Goal: Task Accomplishment & Management: Complete application form

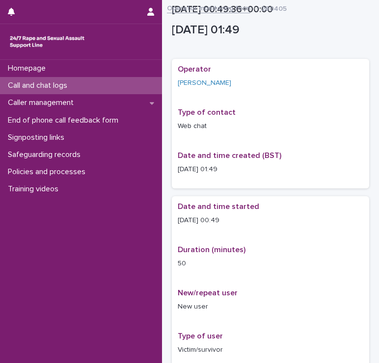
scroll to position [647, 0]
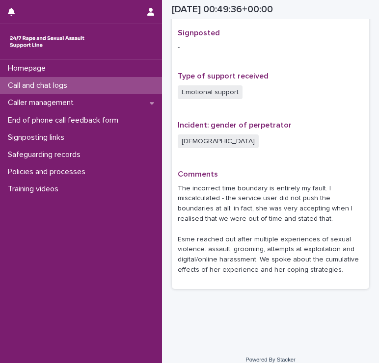
click at [16, 86] on p "Call and chat logs" at bounding box center [39, 85] width 71 height 9
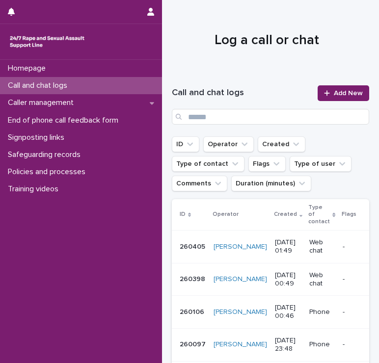
click at [309, 249] on p "Web chat" at bounding box center [321, 247] width 25 height 17
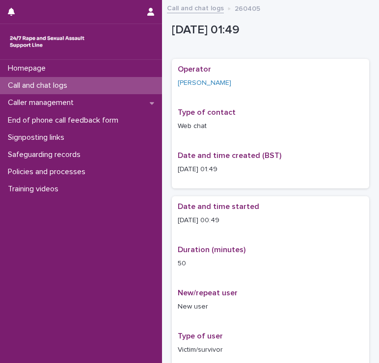
click at [86, 86] on div "Call and chat logs" at bounding box center [81, 85] width 162 height 17
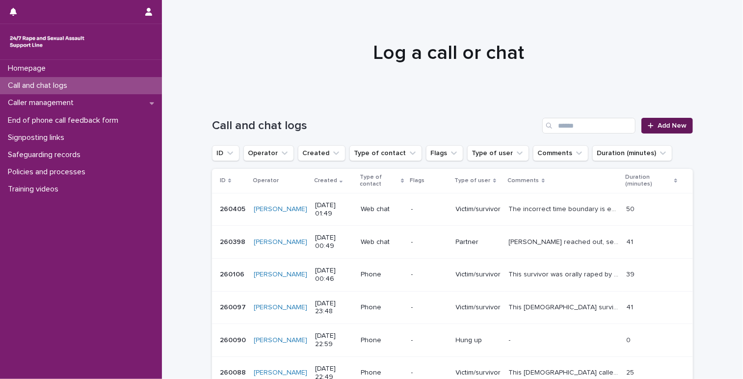
click at [379, 129] on span "Add New" at bounding box center [672, 125] width 29 height 7
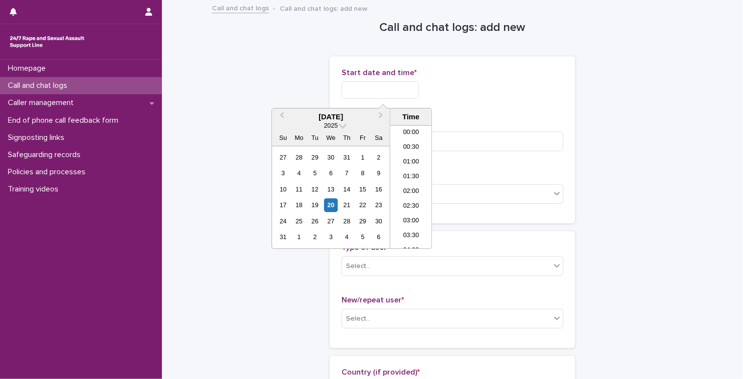
click at [379, 86] on input "text" at bounding box center [381, 89] width 78 height 17
click at [379, 185] on li "03:00" at bounding box center [411, 187] width 42 height 15
click at [379, 90] on input "**********" at bounding box center [381, 89] width 78 height 17
type input "**********"
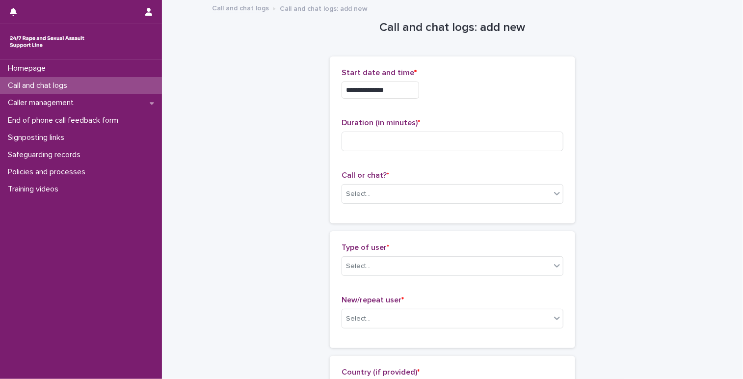
click at [379, 84] on div "**********" at bounding box center [453, 89] width 222 height 17
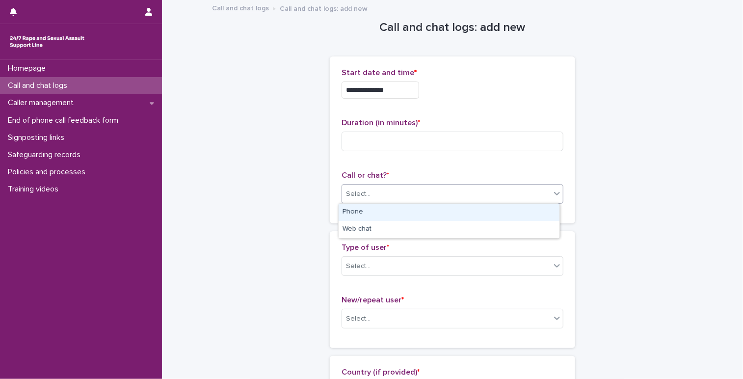
drag, startPoint x: 393, startPoint y: 192, endPoint x: 393, endPoint y: 186, distance: 6.4
click at [379, 186] on div "Select..." at bounding box center [446, 194] width 209 height 16
click at [367, 210] on div "Phone" at bounding box center [449, 212] width 221 height 17
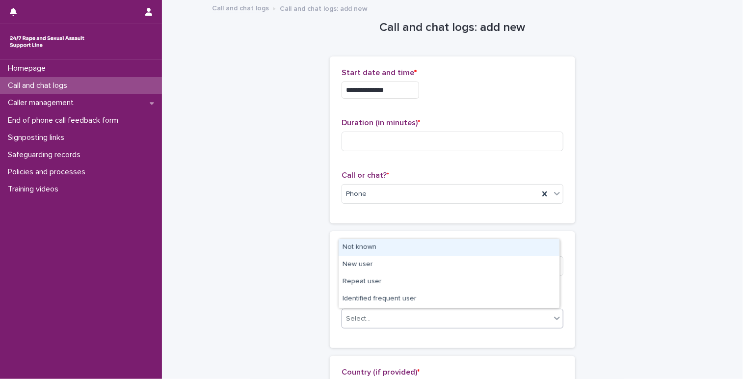
click at [359, 319] on div "Select..." at bounding box center [358, 319] width 25 height 10
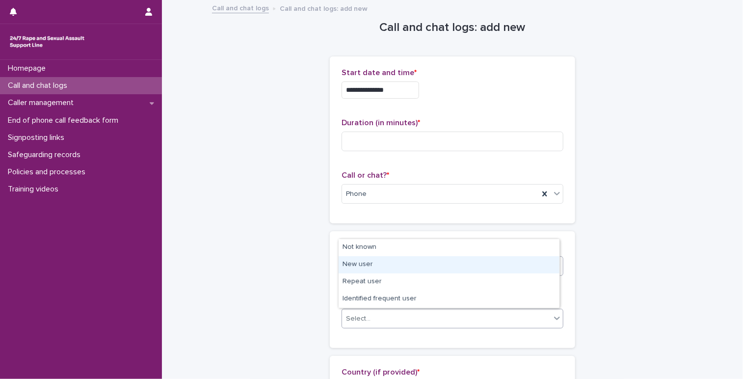
click at [373, 264] on div "New user" at bounding box center [449, 264] width 221 height 17
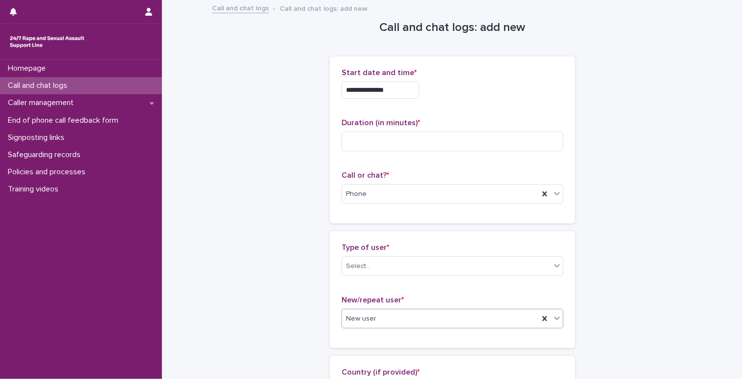
click at [379, 322] on div "New user" at bounding box center [440, 319] width 197 height 16
click at [347, 143] on input at bounding box center [453, 142] width 222 height 20
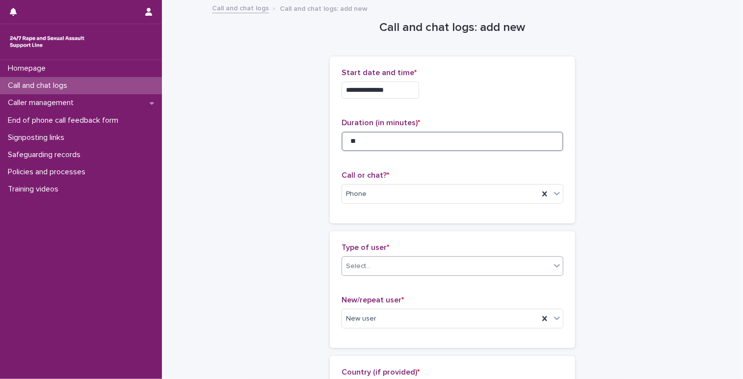
type input "**"
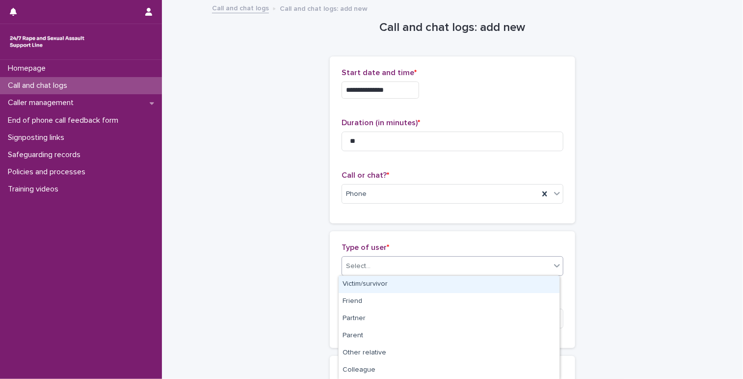
click at [379, 258] on div "Select..." at bounding box center [446, 266] width 209 height 16
click at [379, 283] on div "Victim/survivor" at bounding box center [449, 284] width 221 height 17
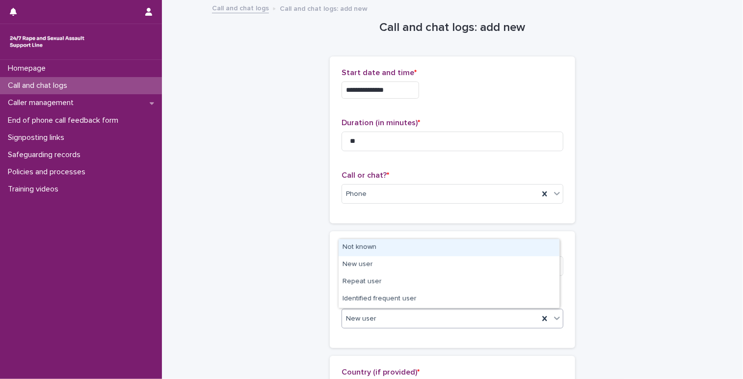
click at [379, 316] on div "New user" at bounding box center [440, 319] width 197 height 16
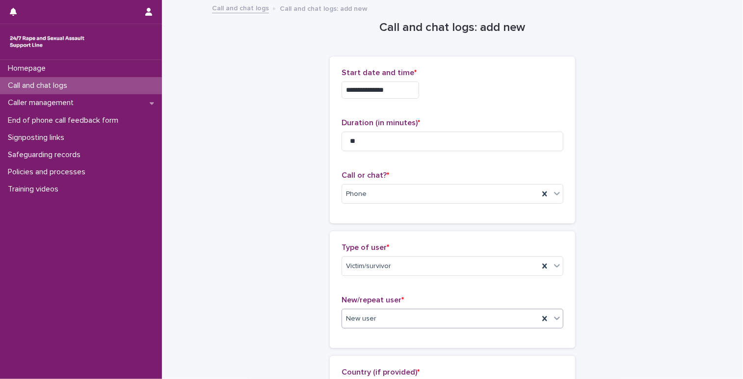
click at [379, 316] on div "New user" at bounding box center [440, 319] width 197 height 16
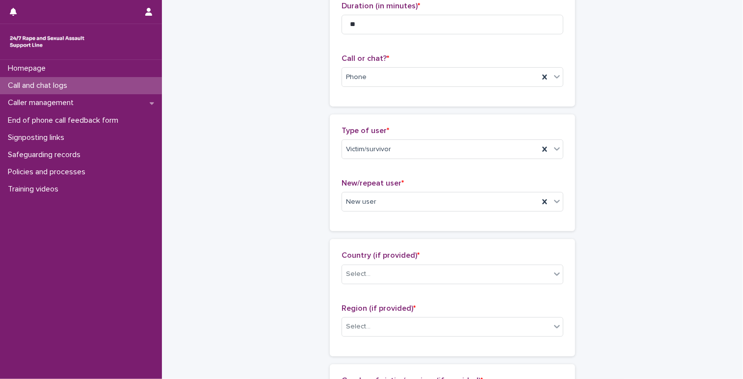
scroll to position [147, 0]
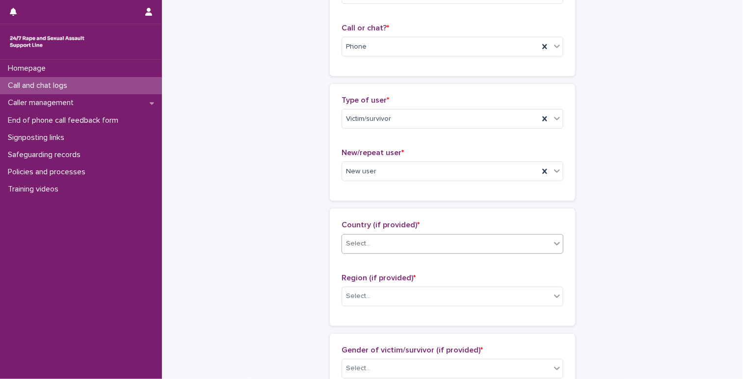
click at [379, 247] on div "Select..." at bounding box center [446, 244] width 209 height 16
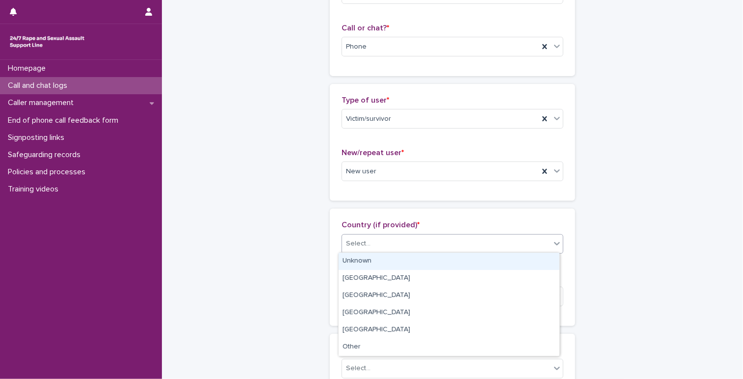
click at [379, 267] on div "Unknown" at bounding box center [449, 261] width 221 height 17
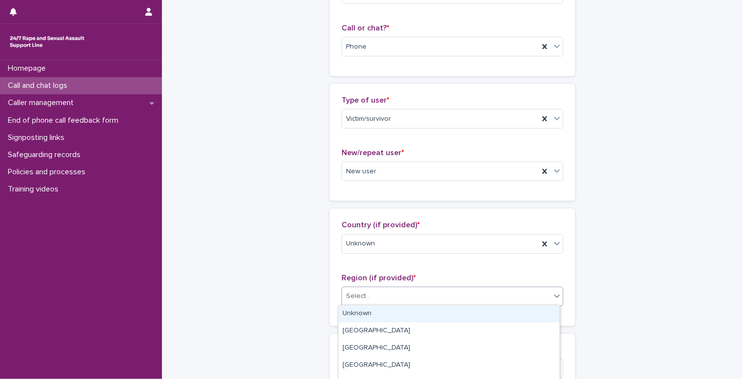
click at [374, 301] on div "Select..." at bounding box center [446, 296] width 209 height 16
click at [362, 309] on div "Unknown" at bounding box center [449, 313] width 221 height 17
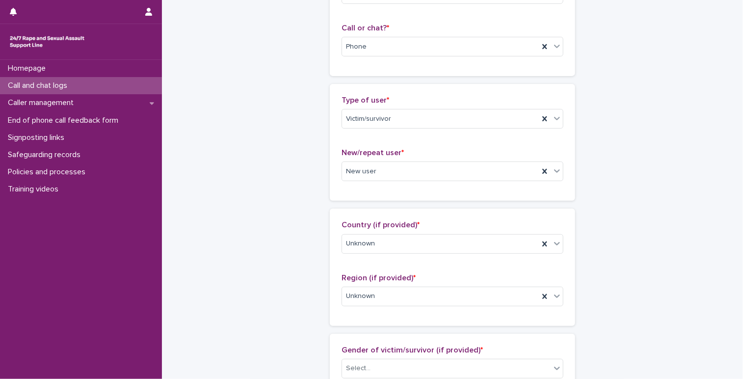
click at [279, 279] on div "**********" at bounding box center [452, 385] width 481 height 1062
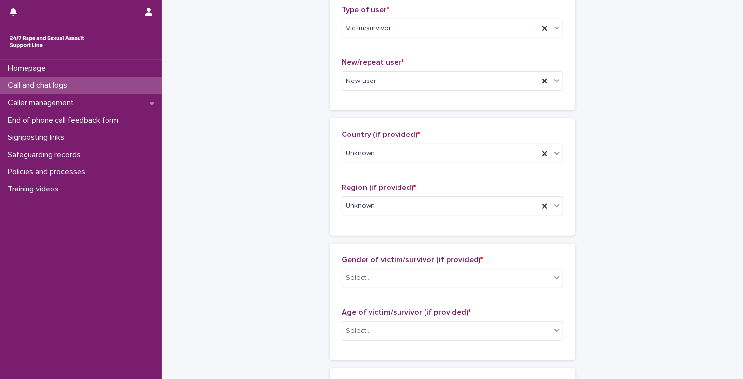
scroll to position [245, 0]
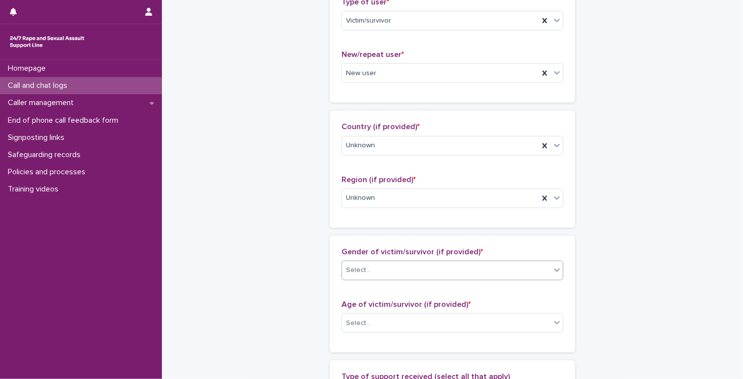
click at [379, 273] on div "Select..." at bounding box center [446, 270] width 209 height 16
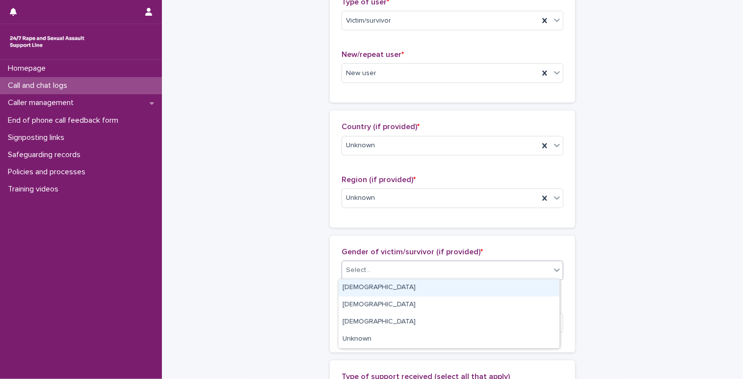
click at [361, 286] on div "[DEMOGRAPHIC_DATA]" at bounding box center [449, 287] width 221 height 17
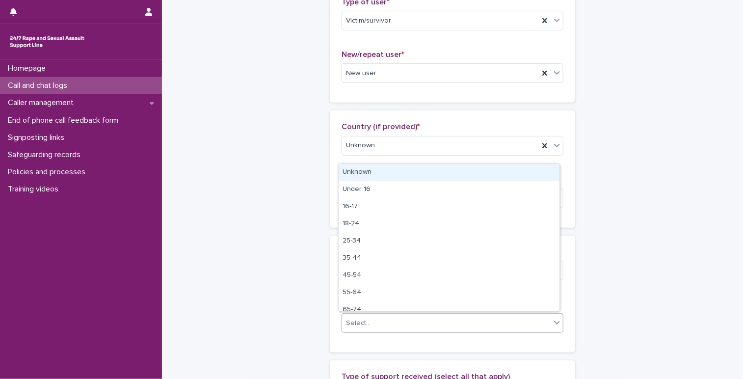
click at [361, 324] on div "Select..." at bounding box center [358, 323] width 25 height 10
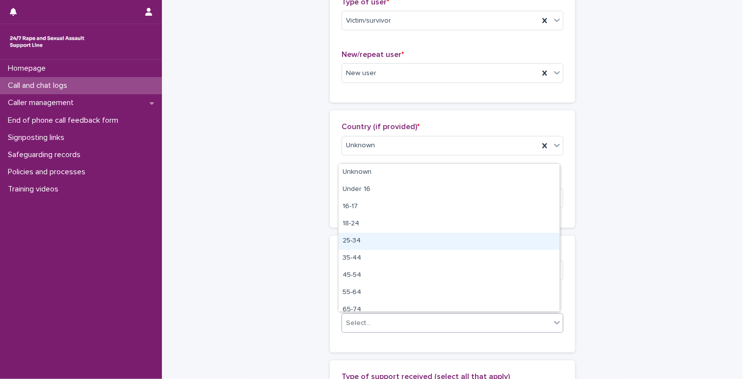
drag, startPoint x: 361, startPoint y: 231, endPoint x: 359, endPoint y: 249, distance: 18.2
click at [359, 245] on div "25-34" at bounding box center [449, 241] width 221 height 17
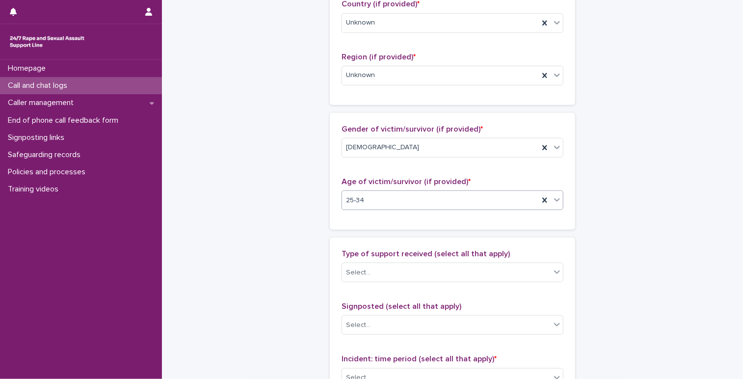
scroll to position [393, 0]
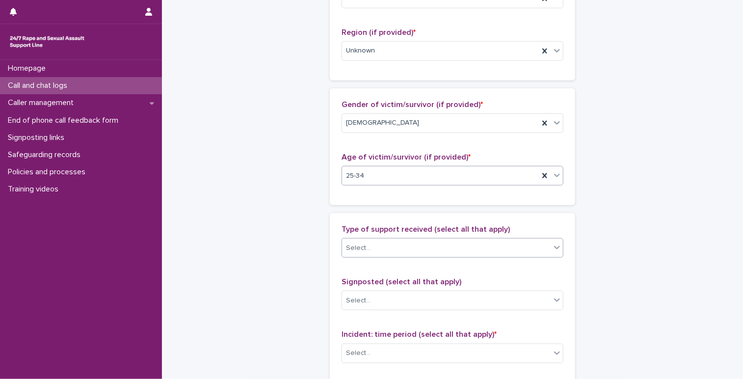
click at [379, 243] on div "Select..." at bounding box center [446, 248] width 209 height 16
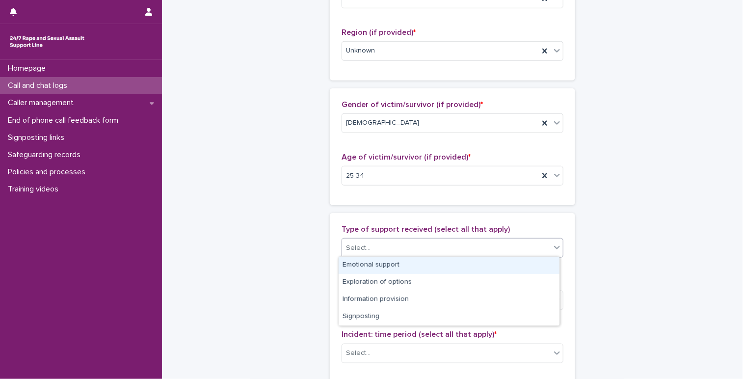
click at [379, 257] on div "Emotional support" at bounding box center [449, 265] width 221 height 17
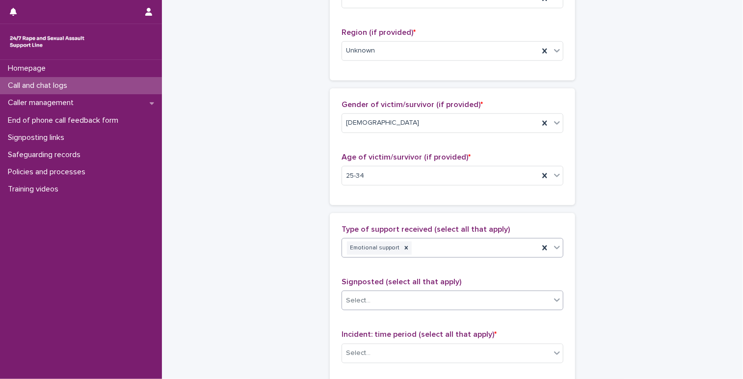
click at [379, 291] on div "Select..." at bounding box center [453, 301] width 222 height 20
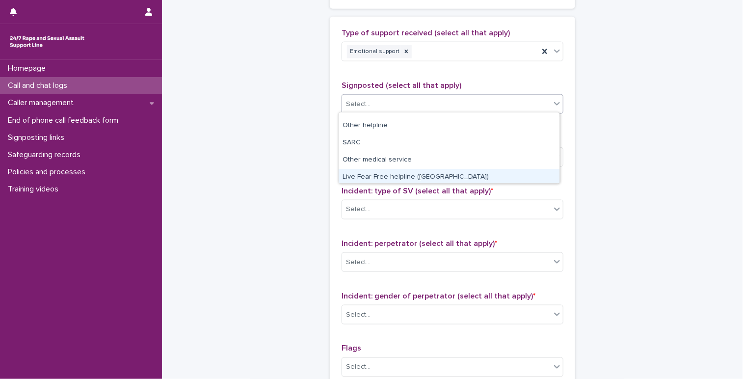
scroll to position [136, 0]
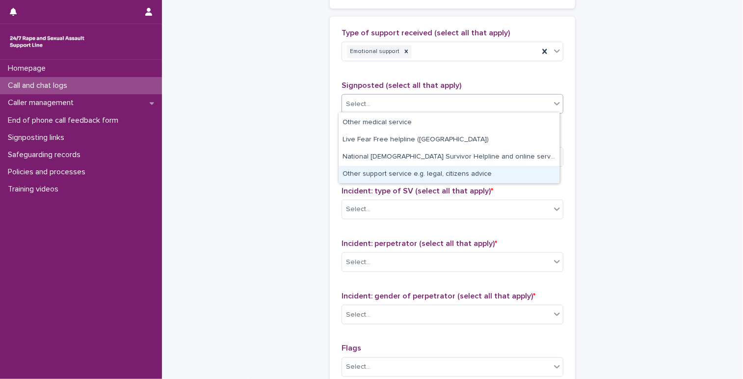
click at [379, 174] on div "Other support service e.g. legal, citizens advice" at bounding box center [449, 174] width 221 height 17
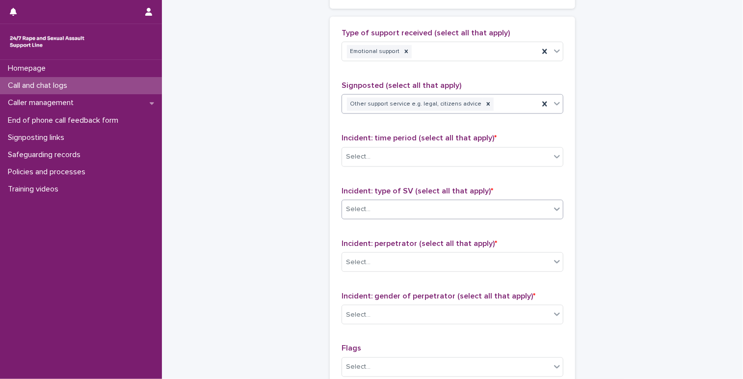
click at [379, 208] on div "Select..." at bounding box center [446, 209] width 209 height 16
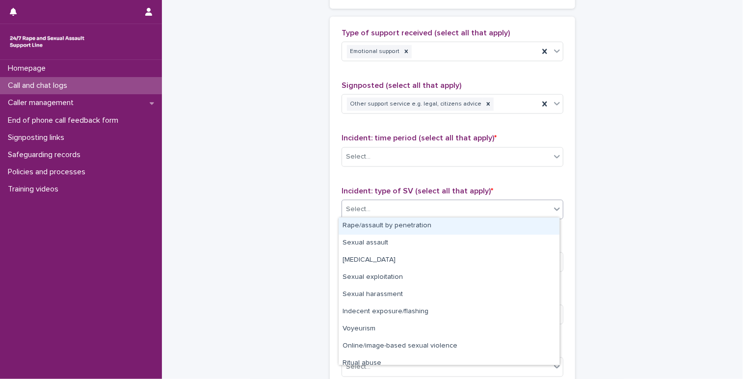
click at [378, 225] on div "Rape/assault by penetration" at bounding box center [449, 225] width 221 height 17
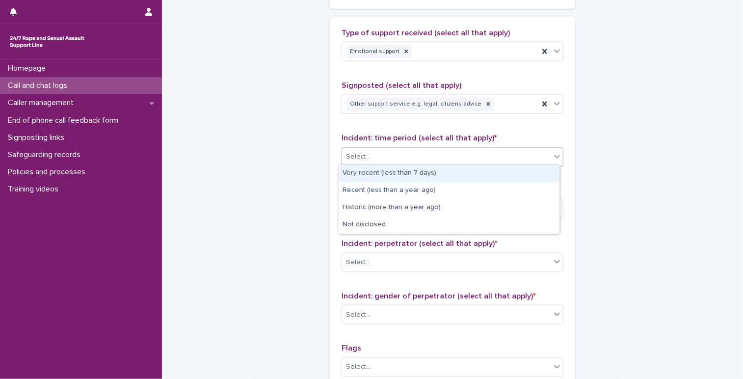
click at [370, 155] on div "Select..." at bounding box center [446, 157] width 209 height 16
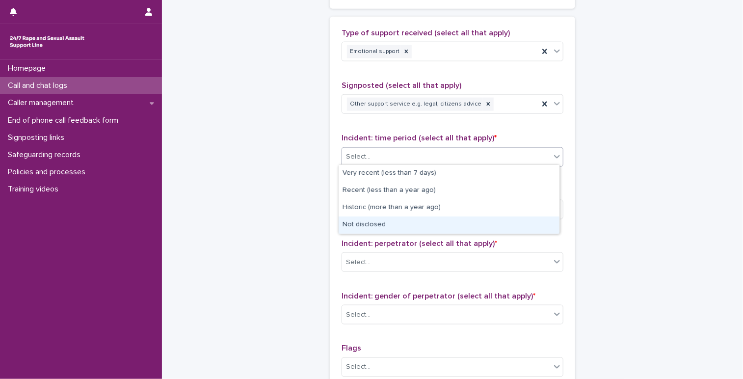
click at [342, 225] on div "Not disclosed" at bounding box center [449, 225] width 221 height 17
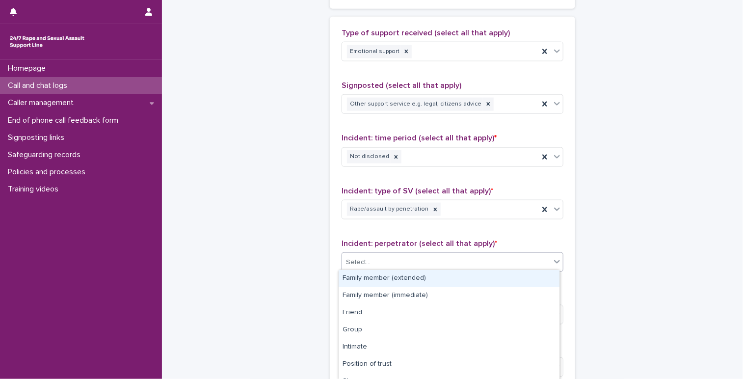
click at [379, 263] on div "Select..." at bounding box center [446, 262] width 209 height 16
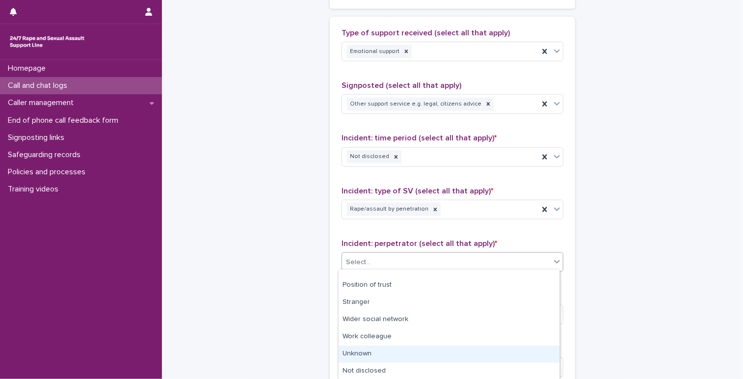
click at [379, 356] on div "Unknown" at bounding box center [449, 354] width 221 height 17
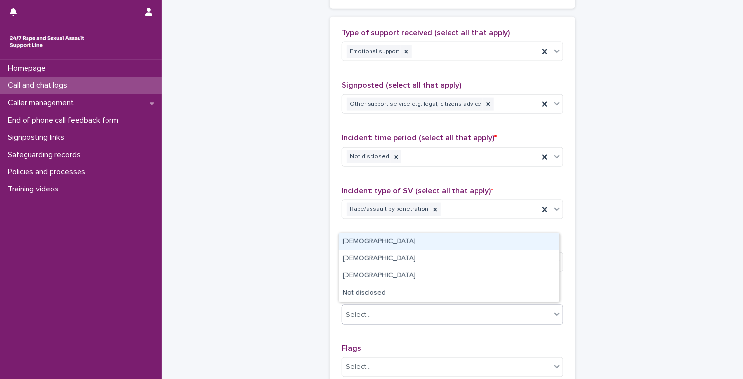
click at [362, 310] on div "Select..." at bounding box center [358, 315] width 25 height 10
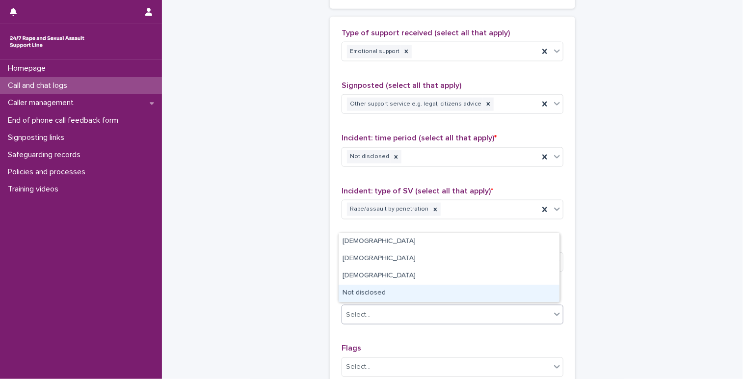
click at [363, 291] on div "Not disclosed" at bounding box center [449, 293] width 221 height 17
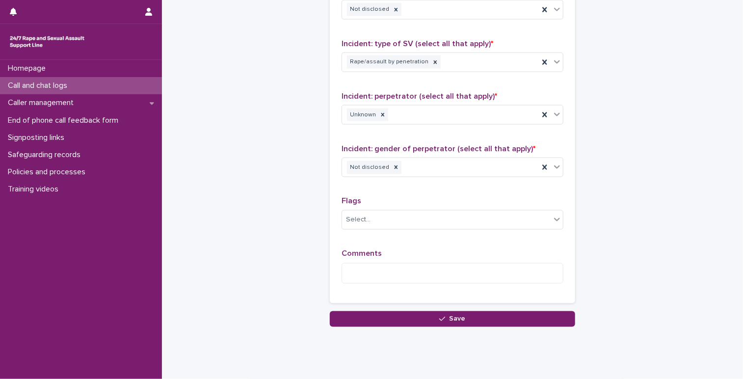
scroll to position [758, 0]
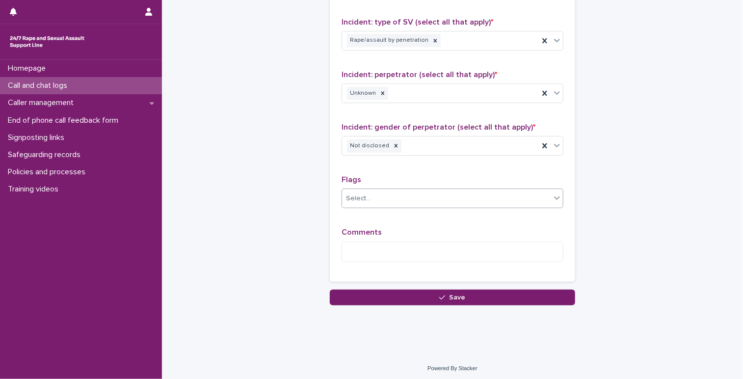
click at [379, 191] on div "Select..." at bounding box center [446, 198] width 209 height 16
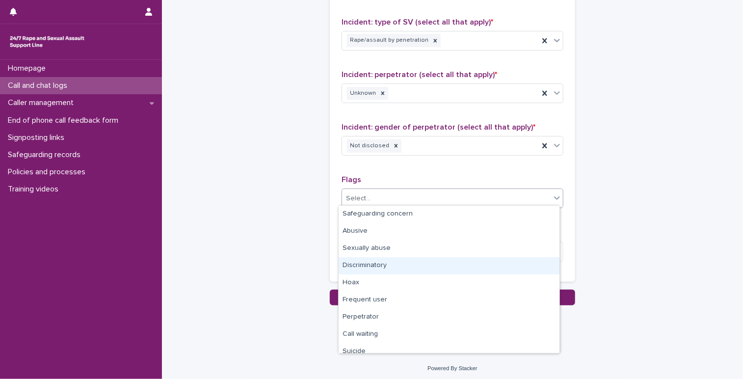
scroll to position [49, 0]
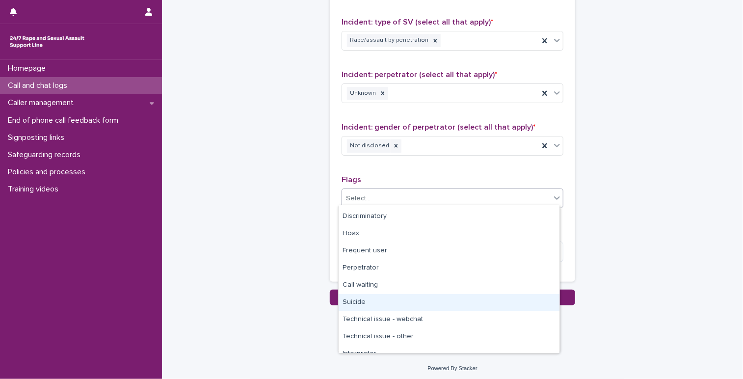
click at [365, 304] on div "Suicide" at bounding box center [449, 302] width 221 height 17
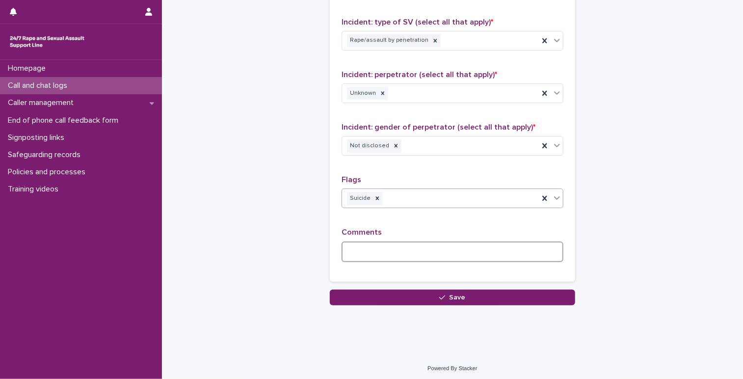
click at [370, 252] on textarea at bounding box center [453, 252] width 222 height 21
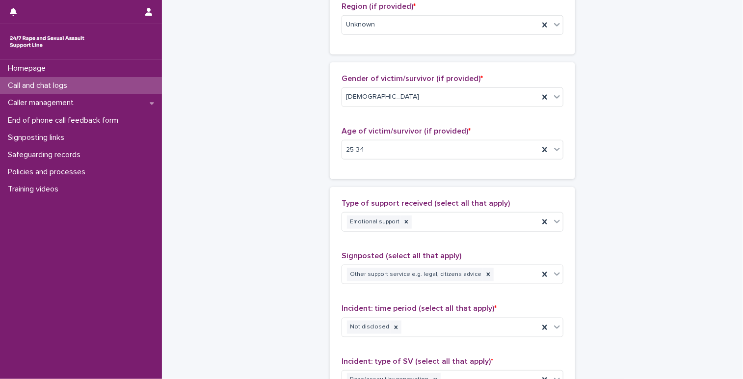
scroll to position [442, 0]
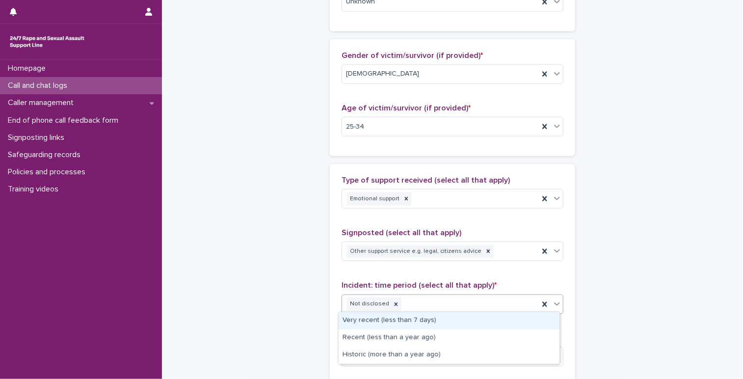
click at [379, 307] on div "Not disclosed" at bounding box center [440, 304] width 197 height 17
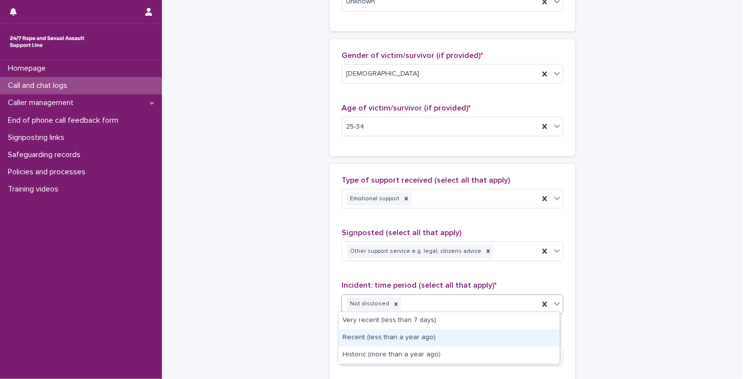
click at [379, 340] on div "Recent (less than a year ago)" at bounding box center [449, 337] width 221 height 17
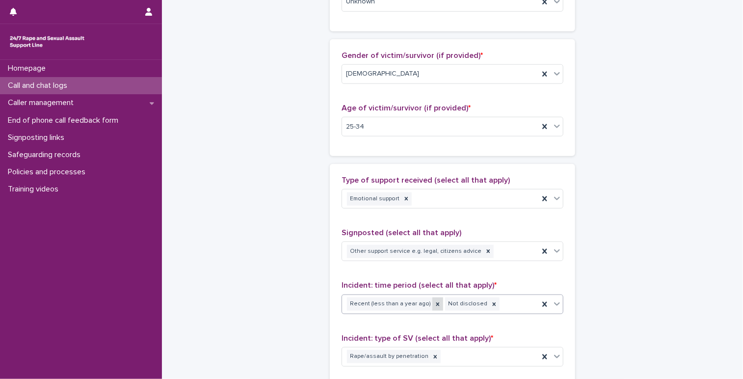
click at [379, 302] on icon at bounding box center [437, 303] width 3 height 3
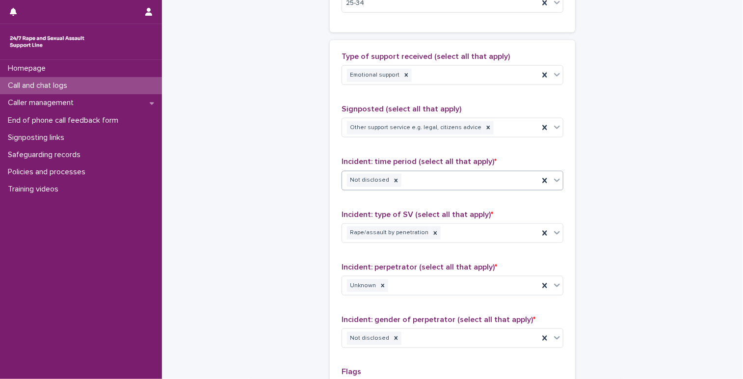
scroll to position [638, 0]
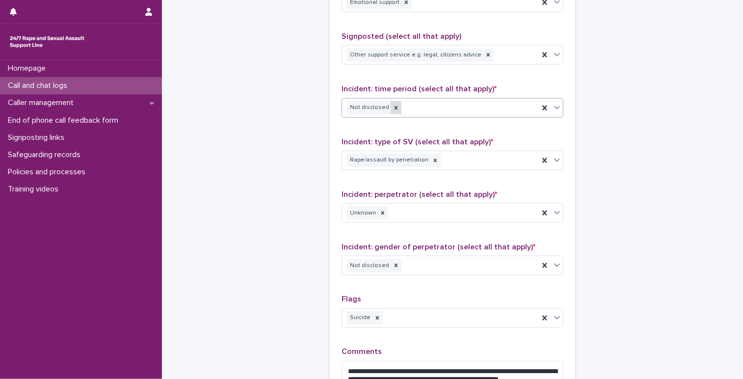
click at [379, 102] on div at bounding box center [396, 107] width 11 height 13
click at [379, 104] on div "Select..." at bounding box center [446, 108] width 209 height 16
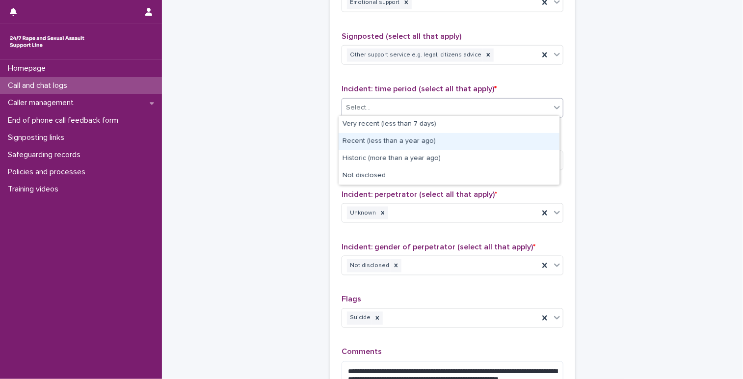
click at [379, 136] on div "Recent (less than a year ago)" at bounding box center [449, 141] width 221 height 17
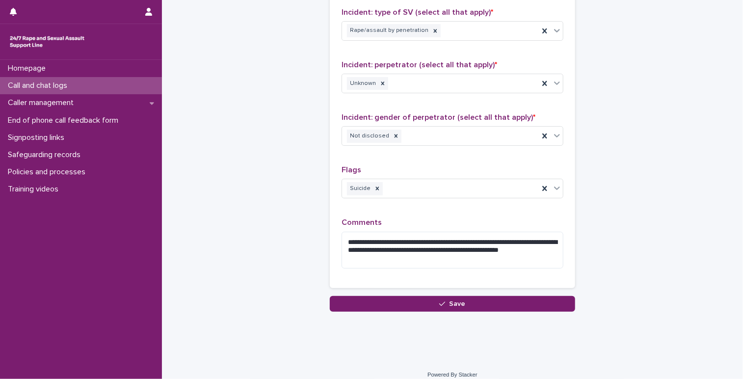
scroll to position [775, 0]
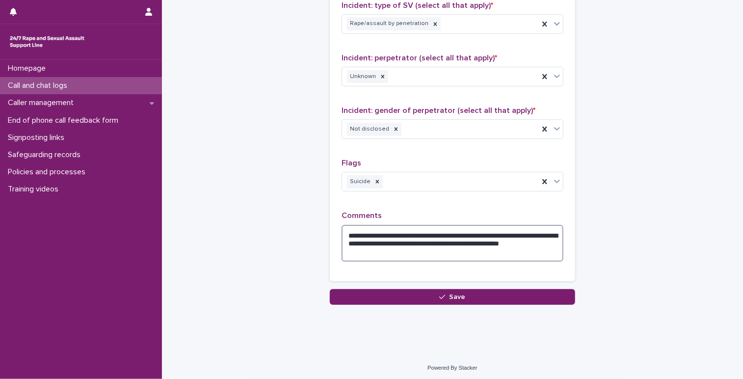
click at [379, 245] on textarea "**********" at bounding box center [453, 243] width 222 height 37
click at [379, 240] on textarea "**********" at bounding box center [453, 243] width 222 height 37
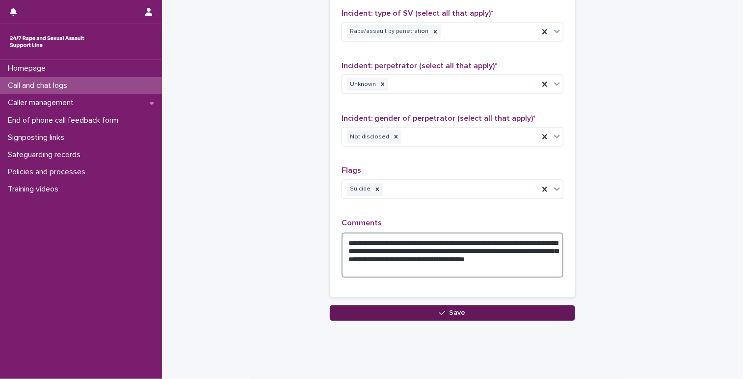
type textarea "**********"
click at [379, 314] on button "Save" at bounding box center [452, 313] width 245 height 16
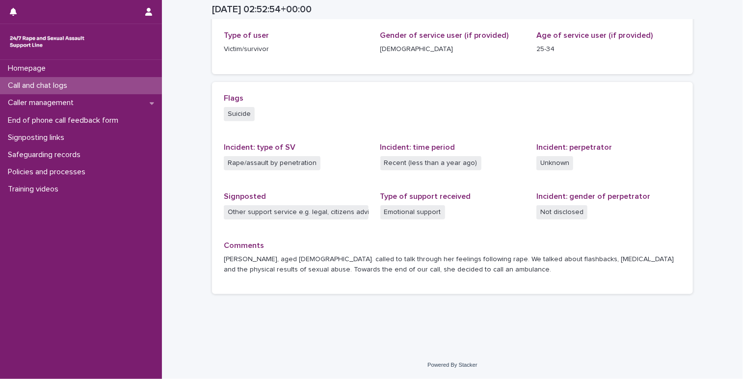
scroll to position [159, 0]
click at [121, 85] on div "Call and chat logs" at bounding box center [81, 85] width 162 height 17
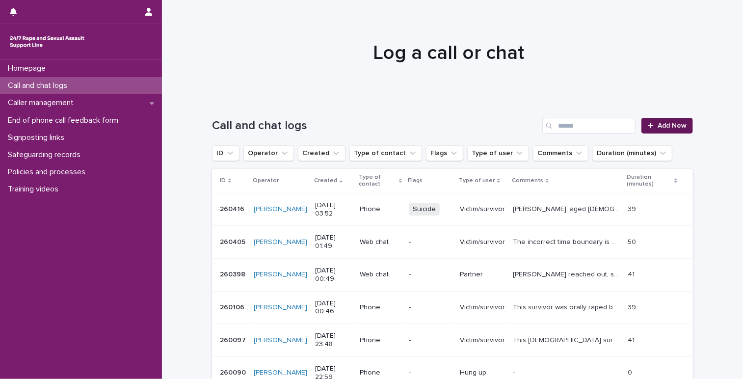
click at [379, 126] on div at bounding box center [653, 125] width 10 height 7
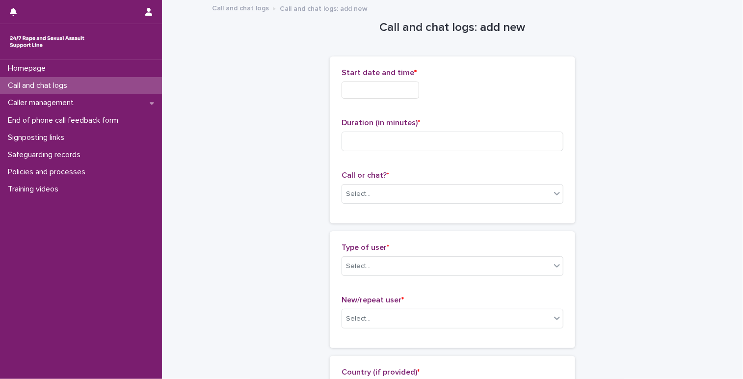
click at [356, 90] on input "text" at bounding box center [381, 89] width 78 height 17
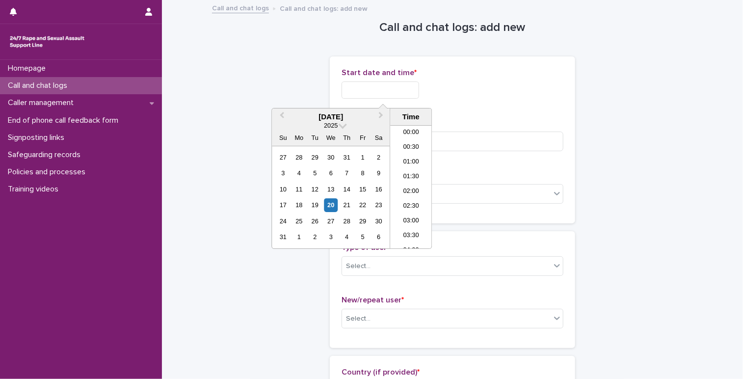
scroll to position [64, 0]
click at [379, 190] on li "04:00" at bounding box center [411, 187] width 42 height 15
drag, startPoint x: 393, startPoint y: 93, endPoint x: 386, endPoint y: 91, distance: 7.1
click at [379, 91] on input "**********" at bounding box center [381, 89] width 78 height 17
type input "**********"
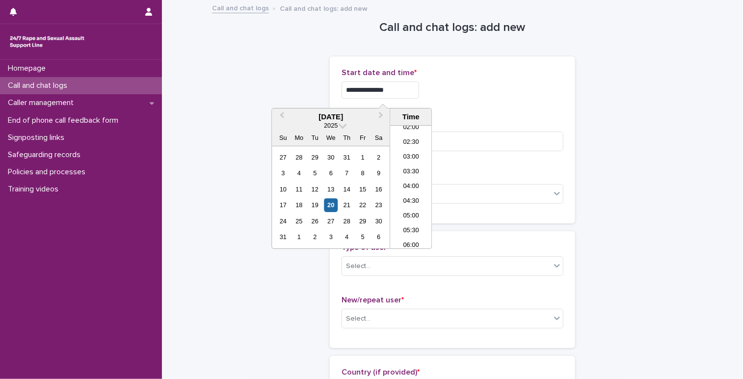
click at [379, 93] on div "**********" at bounding box center [453, 89] width 222 height 17
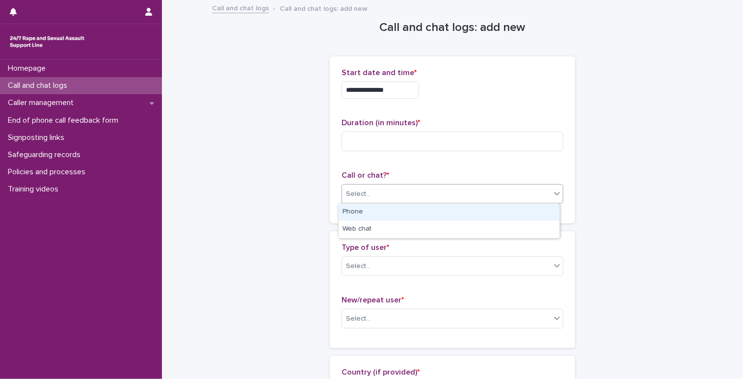
click at [358, 197] on div "Select..." at bounding box center [358, 194] width 25 height 10
click at [357, 212] on div "Phone" at bounding box center [449, 212] width 221 height 17
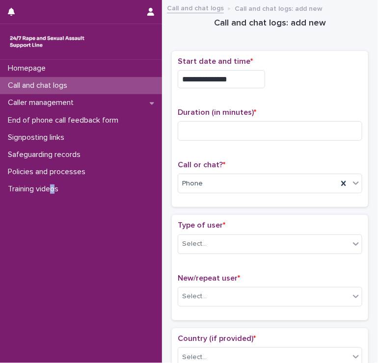
click at [53, 247] on div "Homepage Call and chat logs Caller management End of phone call feedback form S…" at bounding box center [81, 211] width 162 height 303
drag, startPoint x: 53, startPoint y: 247, endPoint x: 182, endPoint y: 155, distance: 158.0
click at [182, 155] on div "**********" at bounding box center [270, 129] width 185 height 145
